Goal: Browse casually

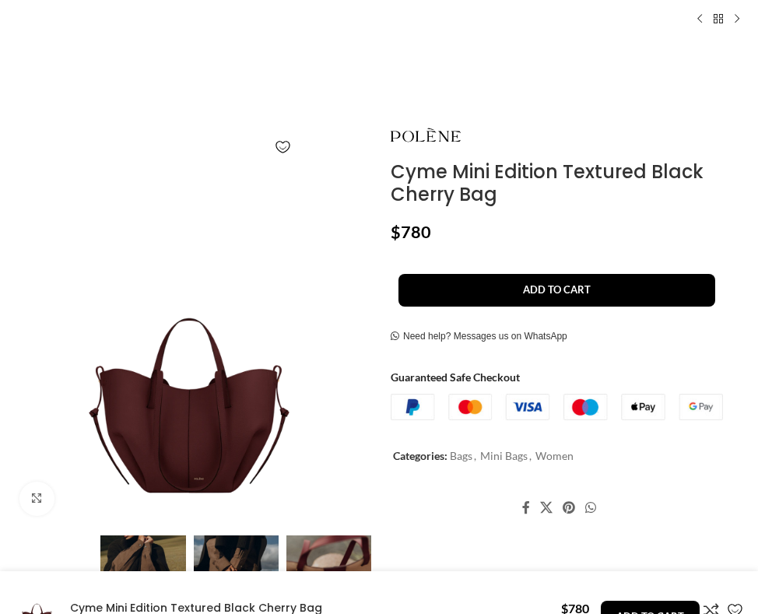
scroll to position [389, 0]
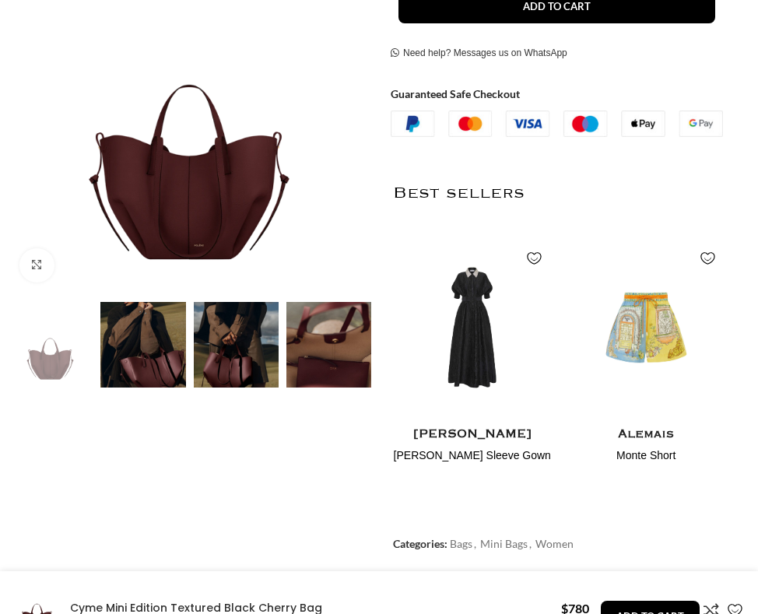
click at [207, 364] on img at bounding box center [236, 344] width 85 height 85
click at [326, 338] on img at bounding box center [328, 344] width 85 height 85
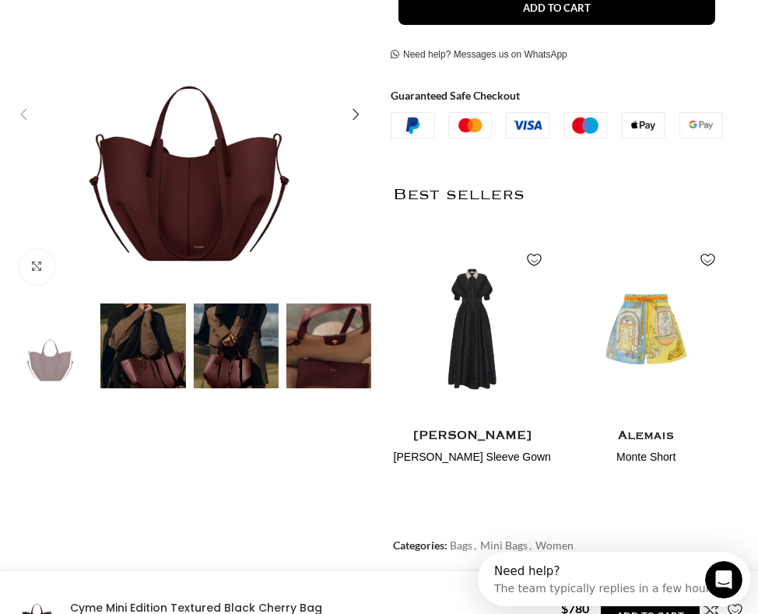
scroll to position [0, 462]
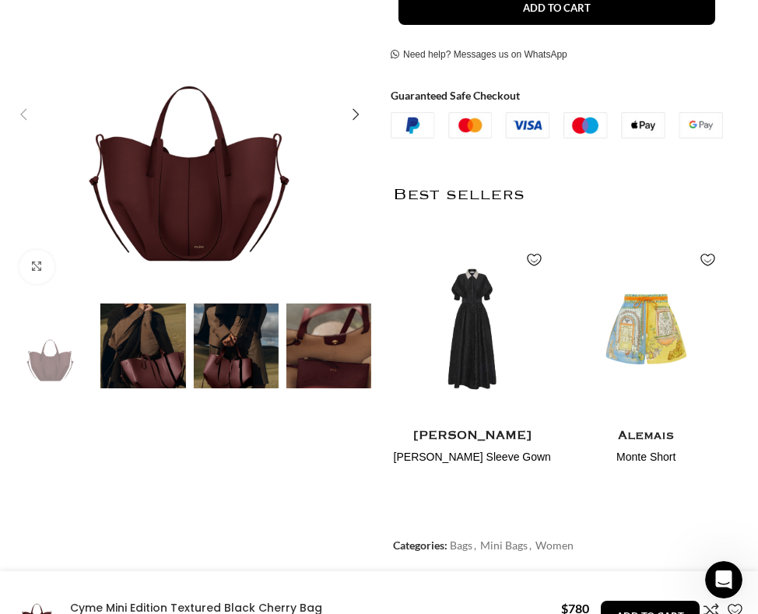
click at [317, 369] on img "4 / 4" at bounding box center [328, 345] width 85 height 85
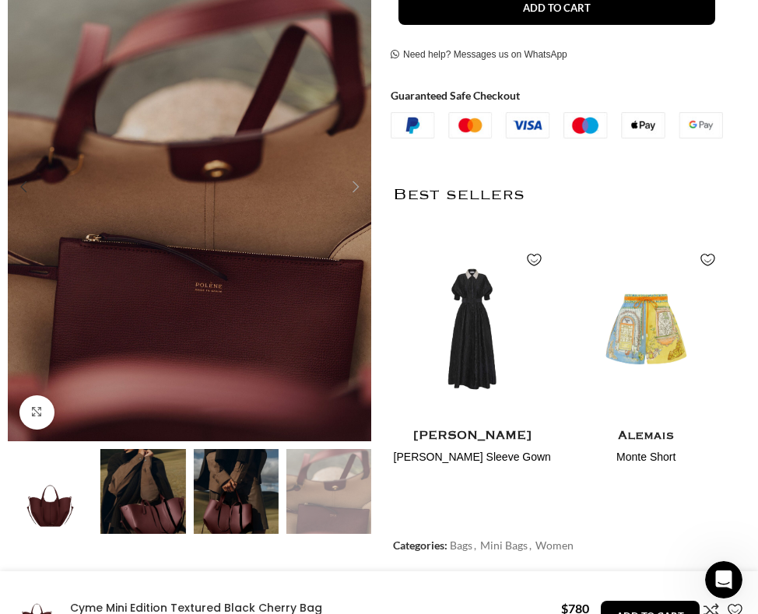
click at [229, 510] on img "3 / 4" at bounding box center [236, 491] width 85 height 85
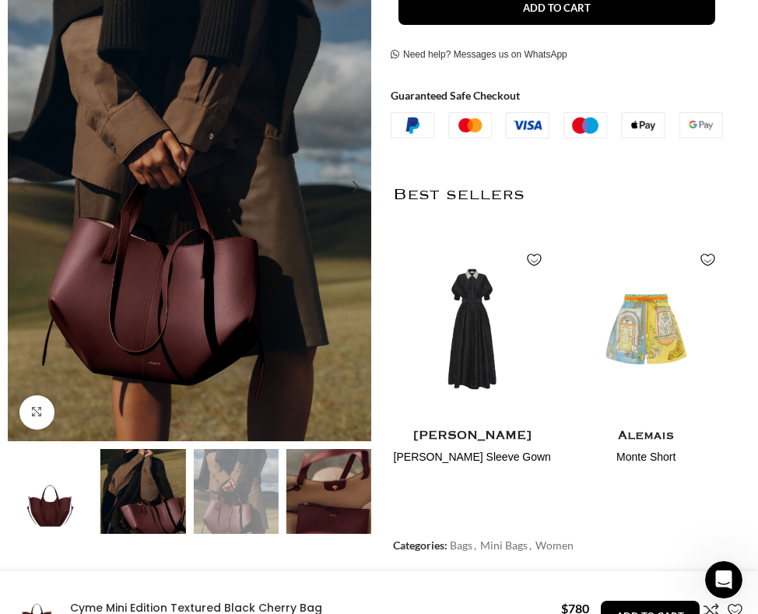
click at [300, 476] on img "4 / 4" at bounding box center [328, 491] width 85 height 85
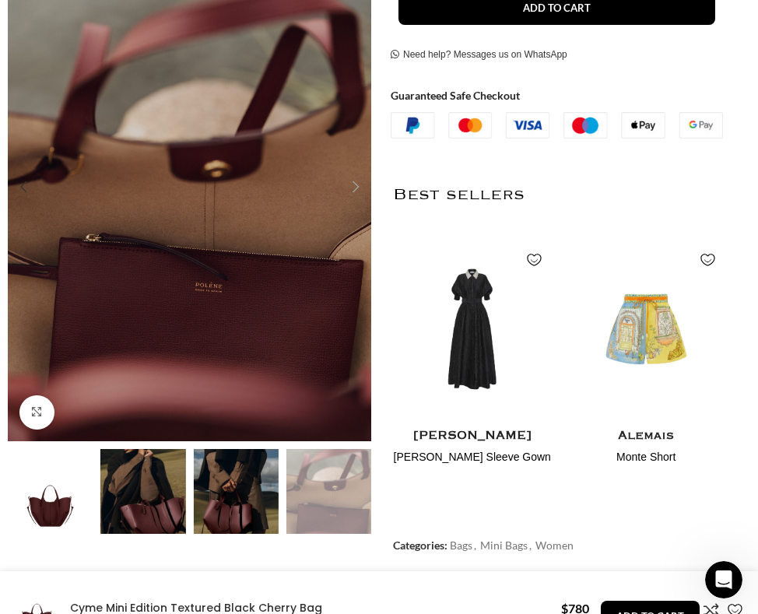
scroll to position [0, 693]
click at [205, 499] on img "3 / 4" at bounding box center [236, 491] width 85 height 85
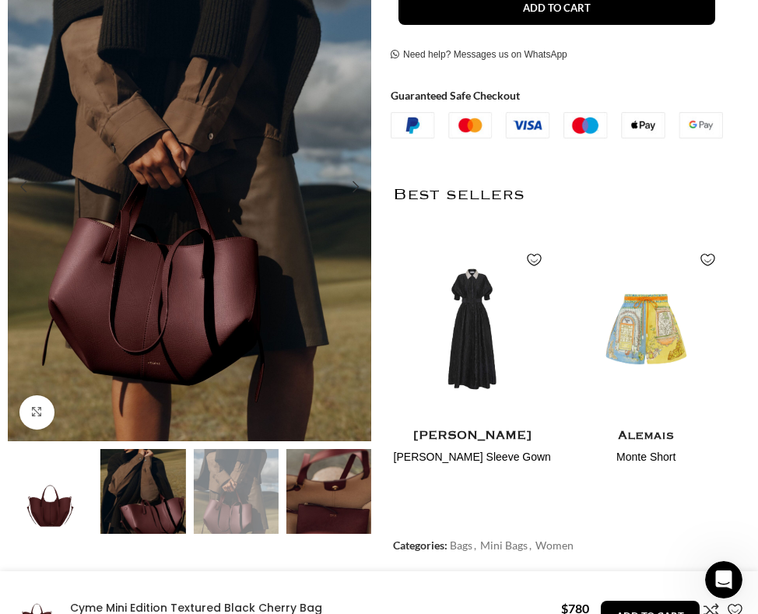
click at [161, 512] on img "2 / 4" at bounding box center [142, 491] width 85 height 85
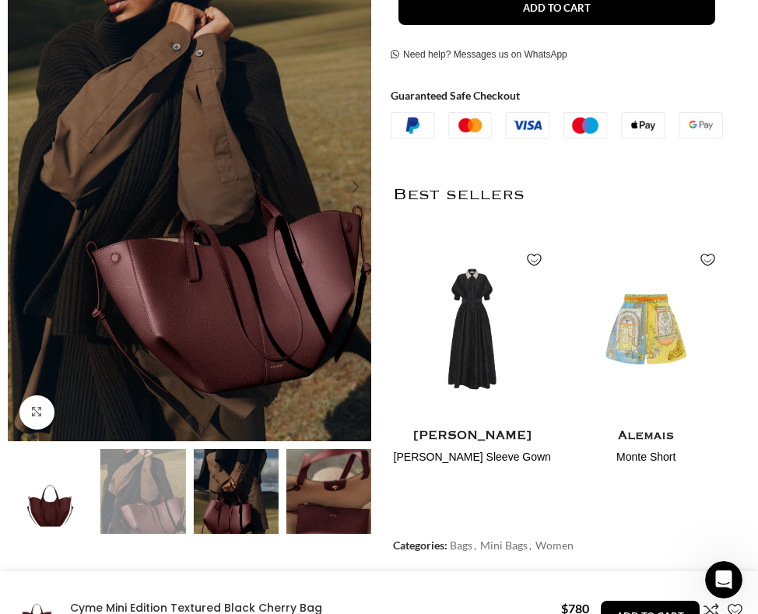
scroll to position [0, 924]
click at [35, 524] on img "1 / 4" at bounding box center [50, 491] width 85 height 85
